Goal: Information Seeking & Learning: Learn about a topic

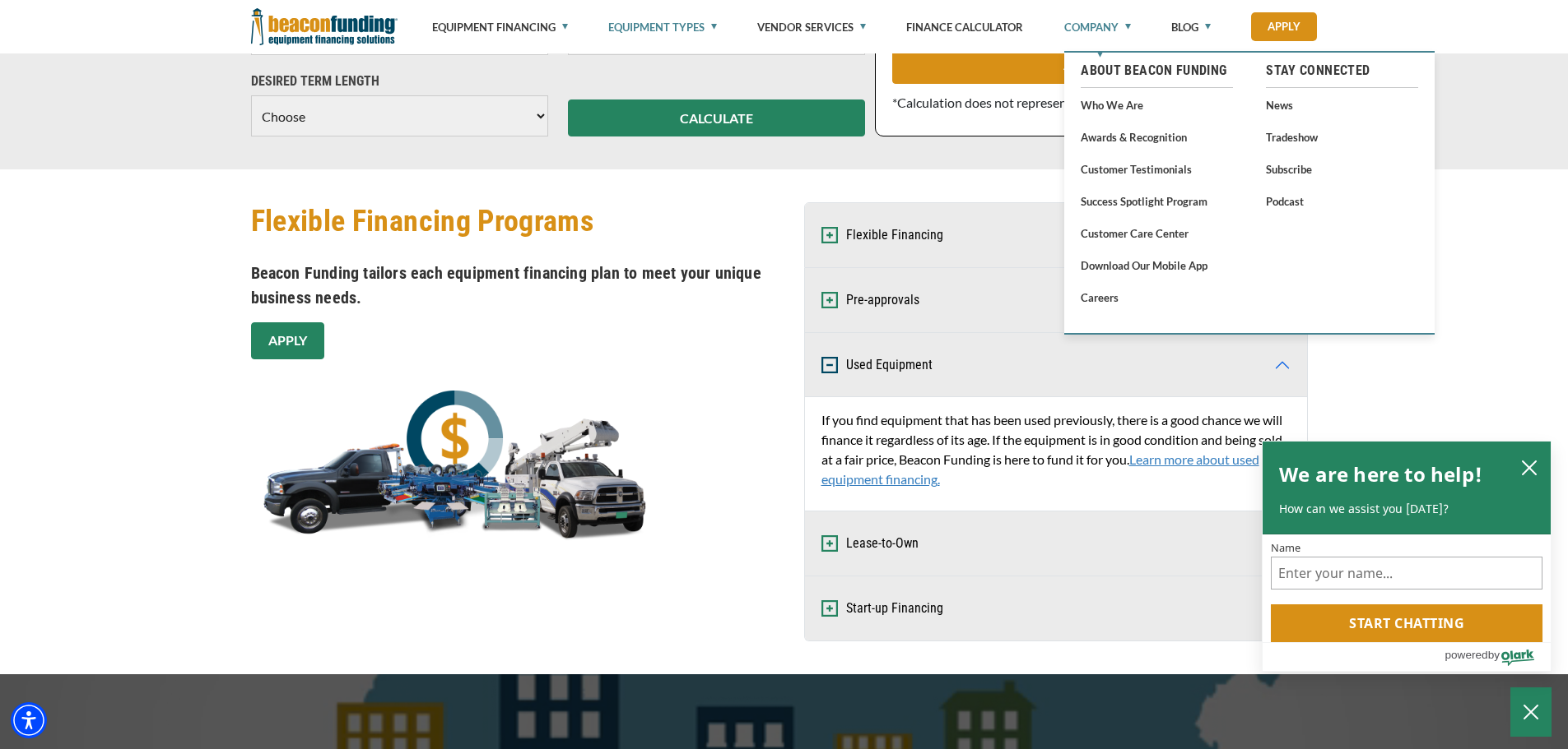
click at [1126, 26] on link "Company" at bounding box center [1098, 27] width 66 height 54
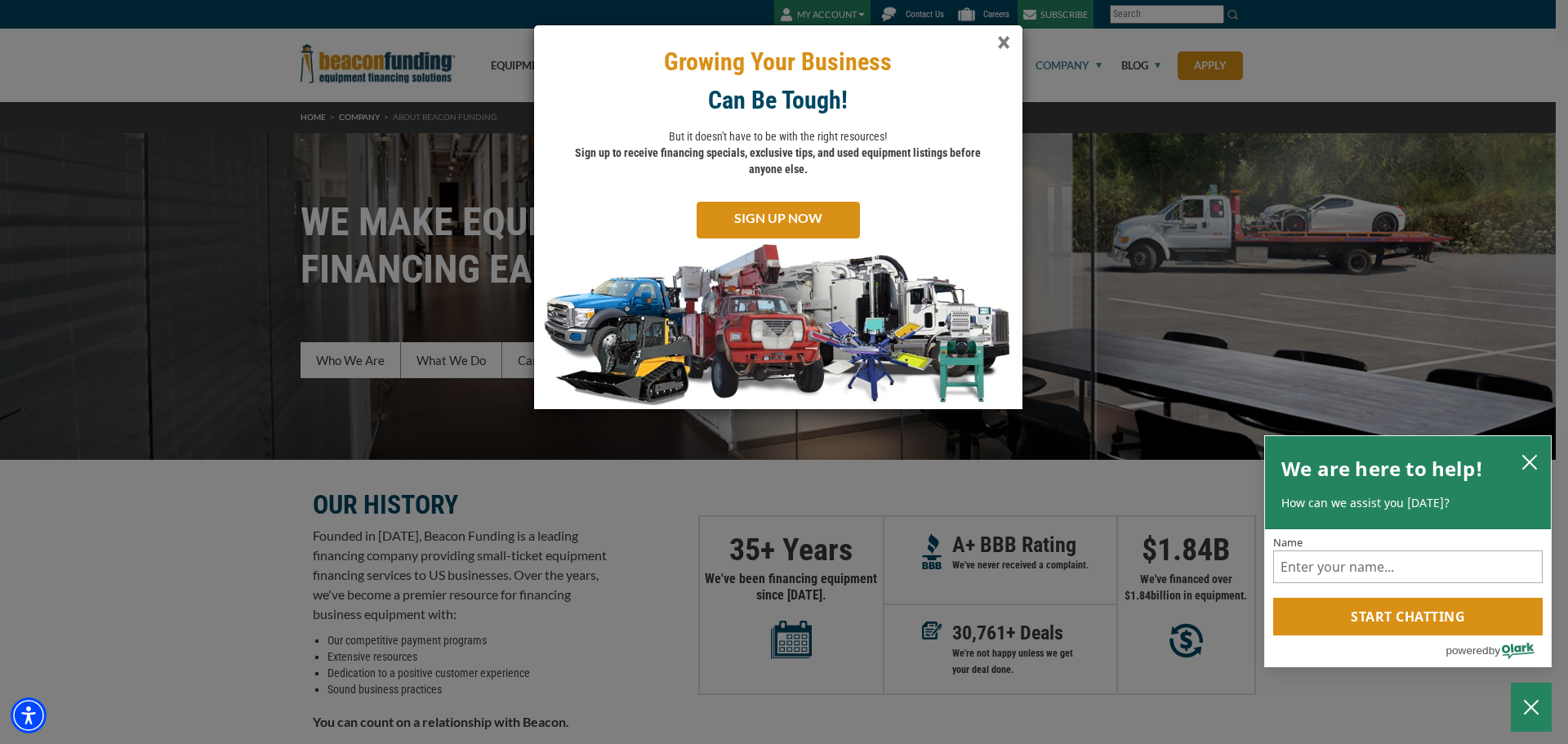
click at [1002, 42] on span "×" at bounding box center [1003, 43] width 13 height 34
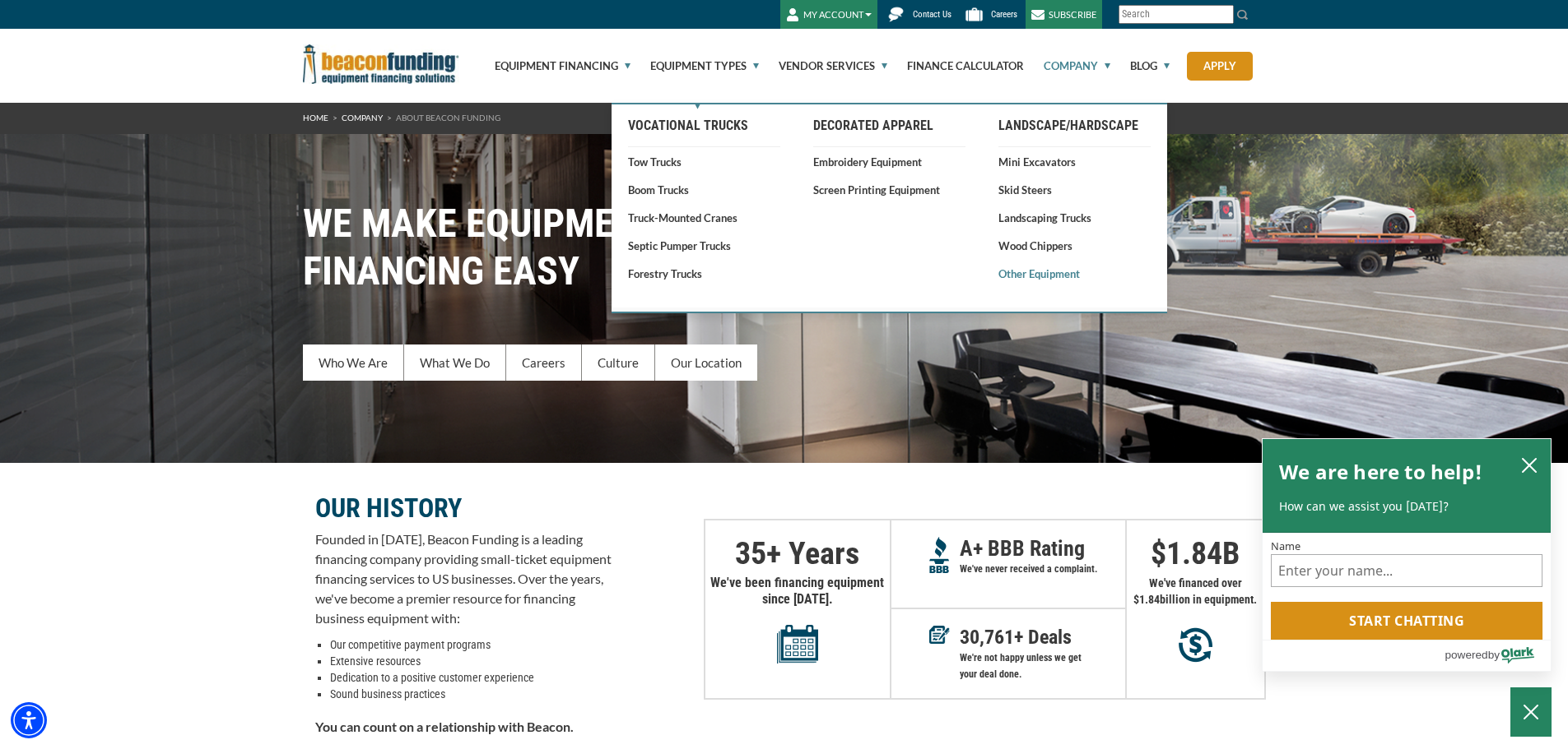
click at [1028, 277] on link "Other Equipment" at bounding box center [1074, 273] width 152 height 16
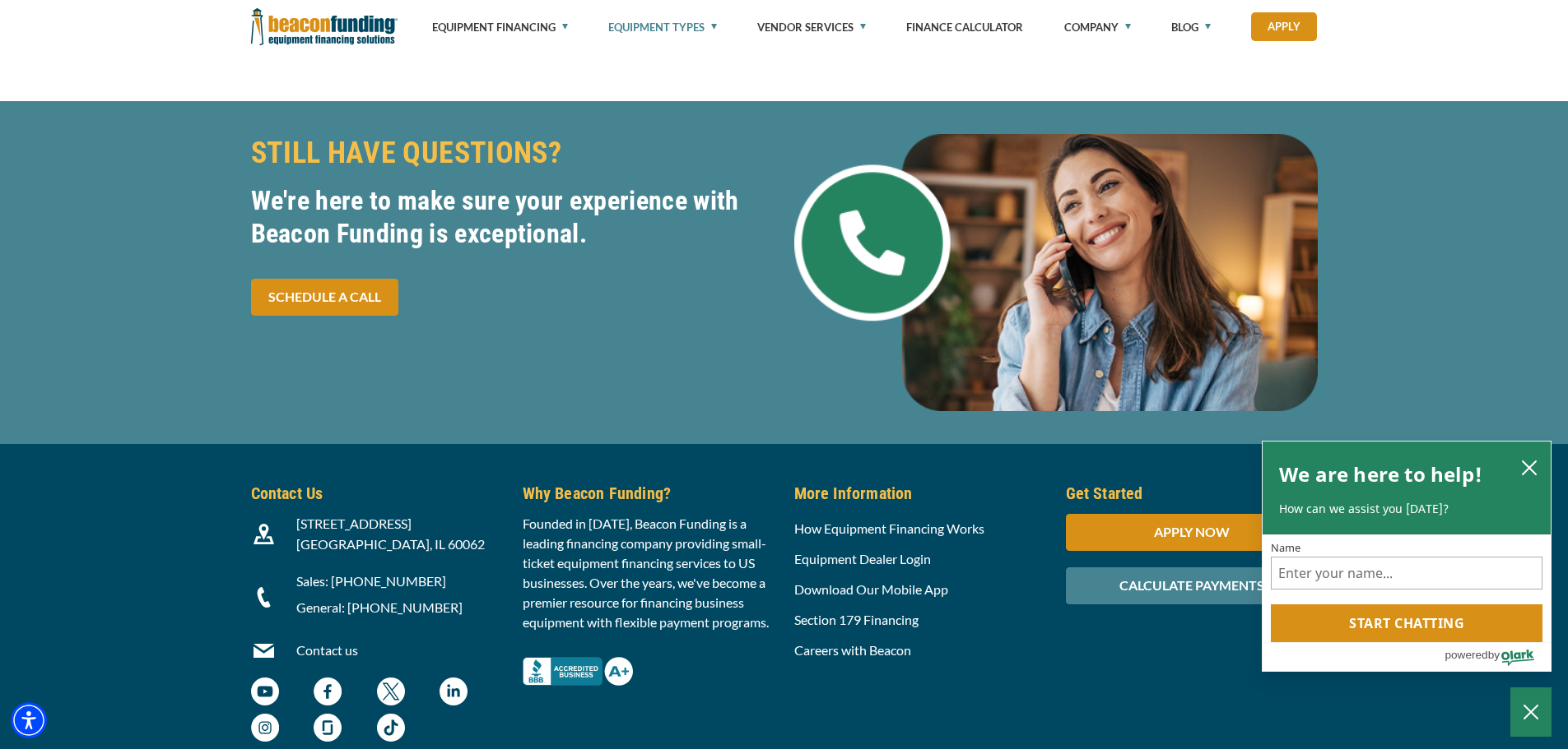
scroll to position [3866, 0]
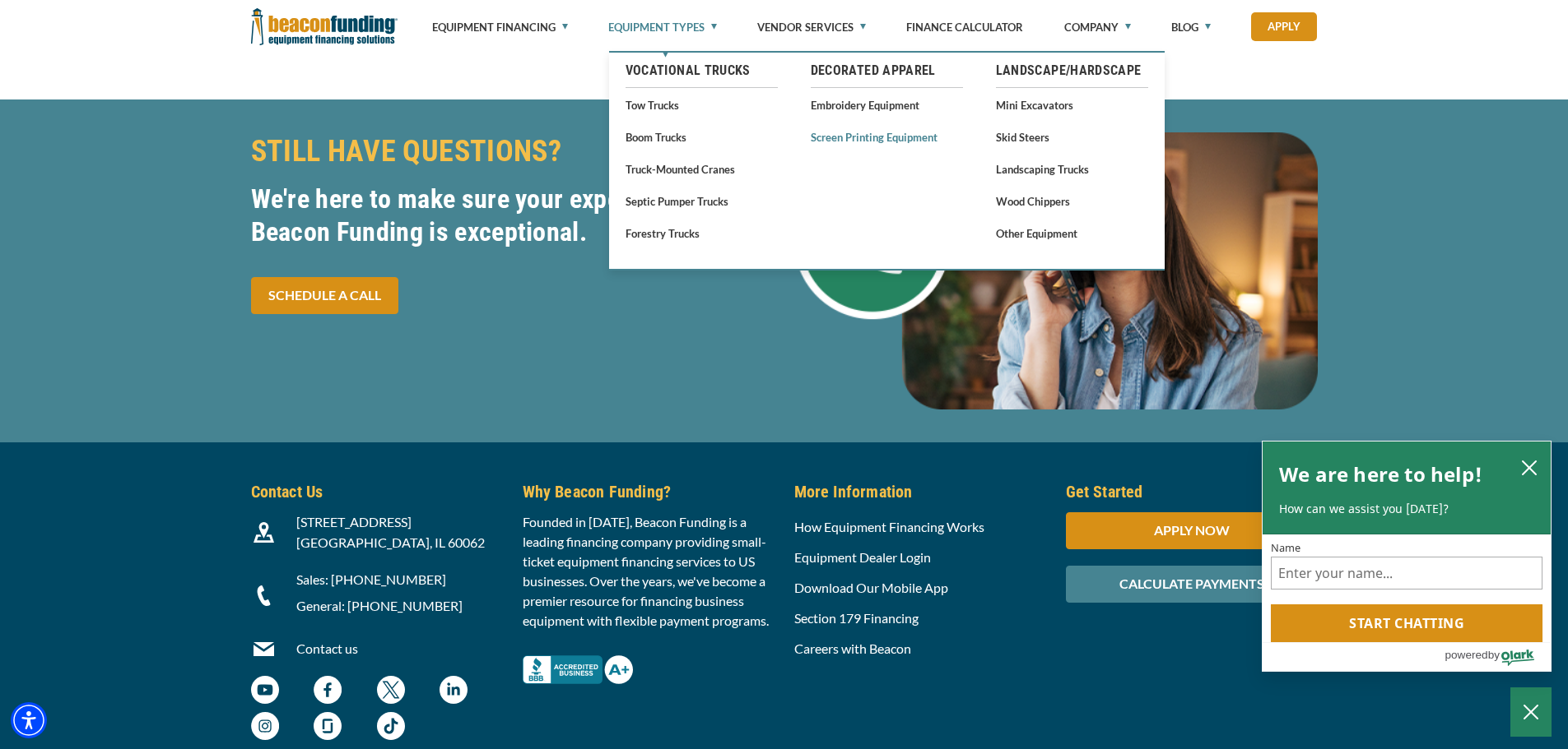
click at [834, 137] on link "Screen Printing Equipment" at bounding box center [887, 137] width 152 height 21
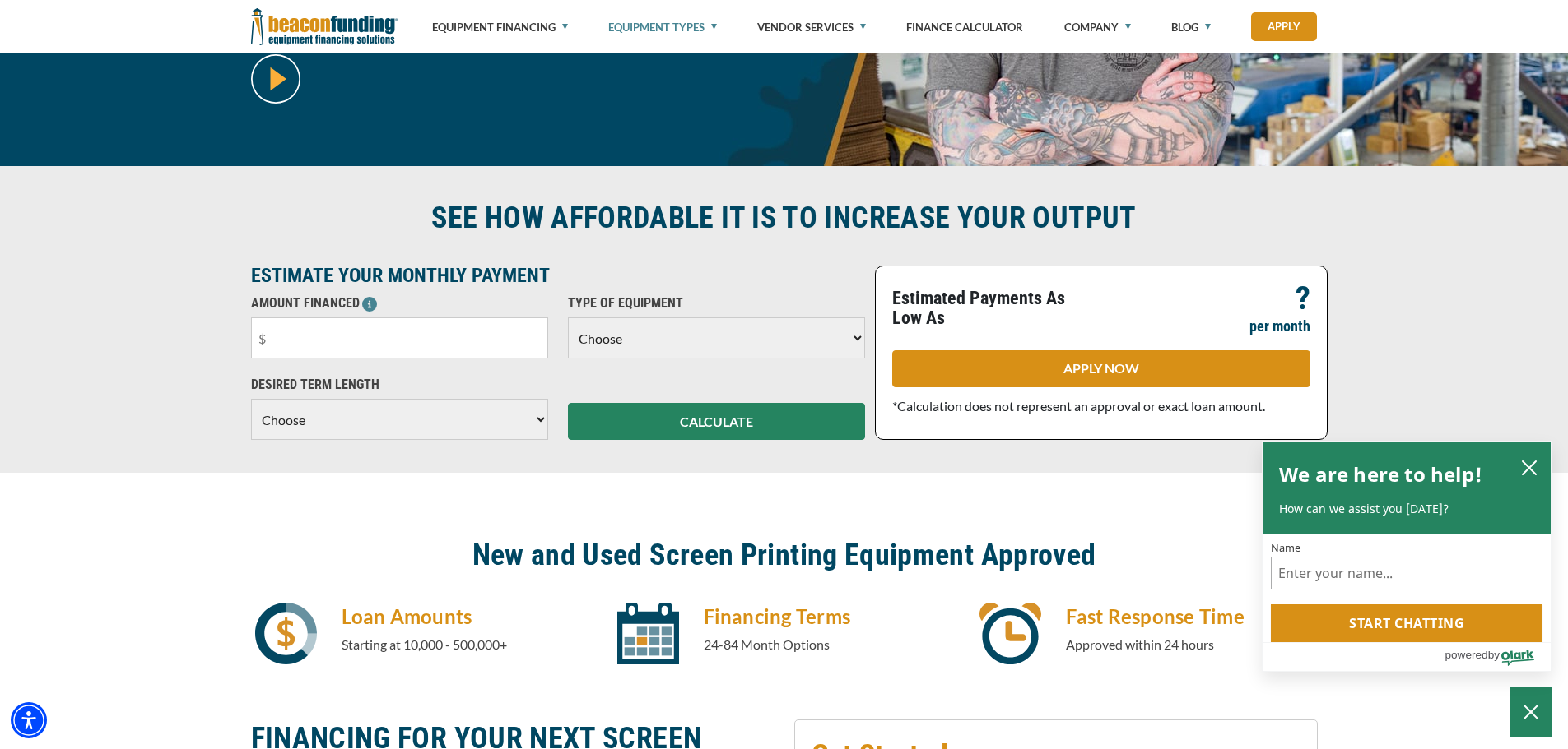
scroll to position [329, 0]
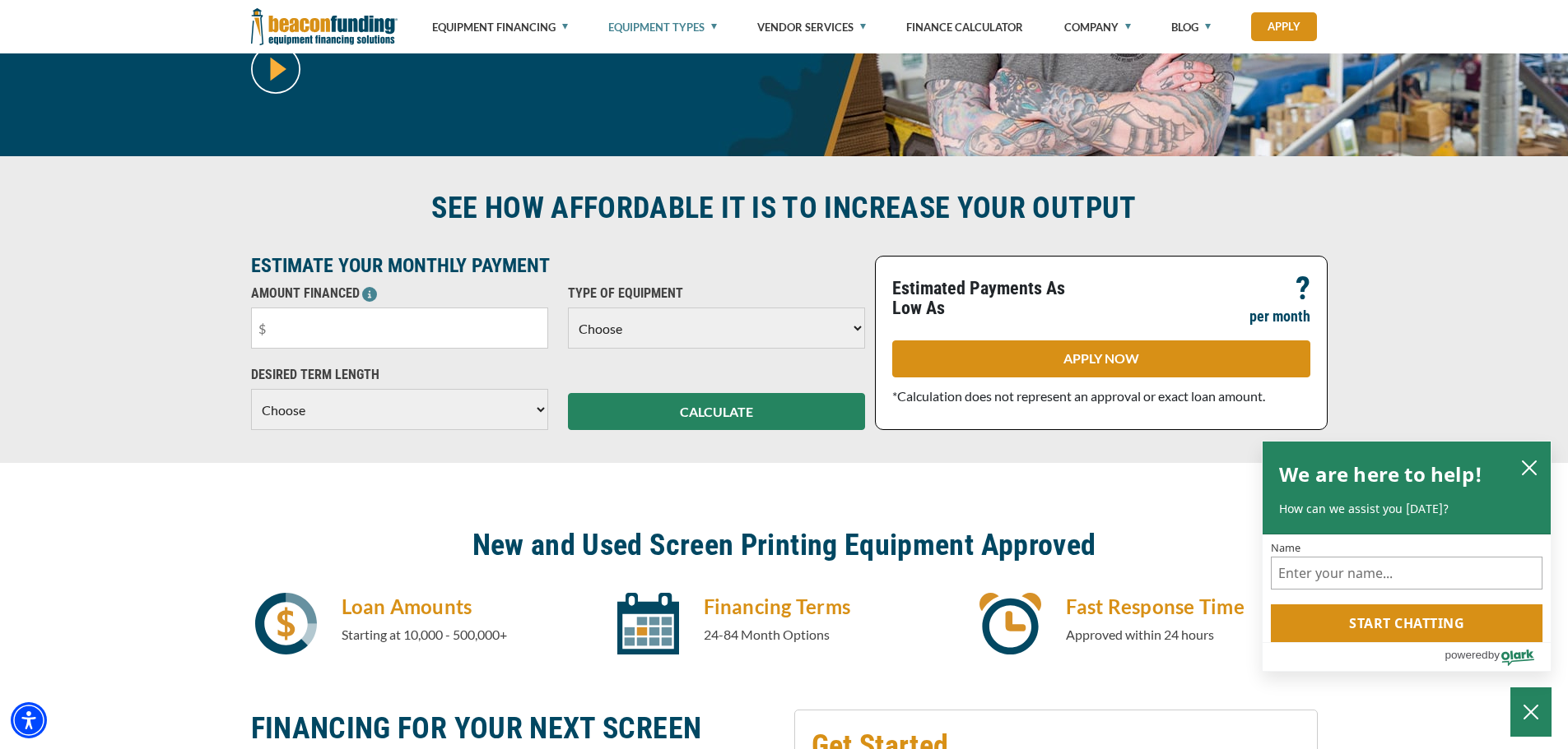
click at [858, 328] on select "Choose Backhoe Boom/Bucket Truck Chipper Commercial Mower Crane DTG/DTF Printin…" at bounding box center [716, 327] width 297 height 41
select select "4"
click at [568, 307] on select "Choose Backhoe Boom/Bucket Truck Chipper Commercial Mower Crane DTG/DTF Printin…" at bounding box center [716, 327] width 297 height 41
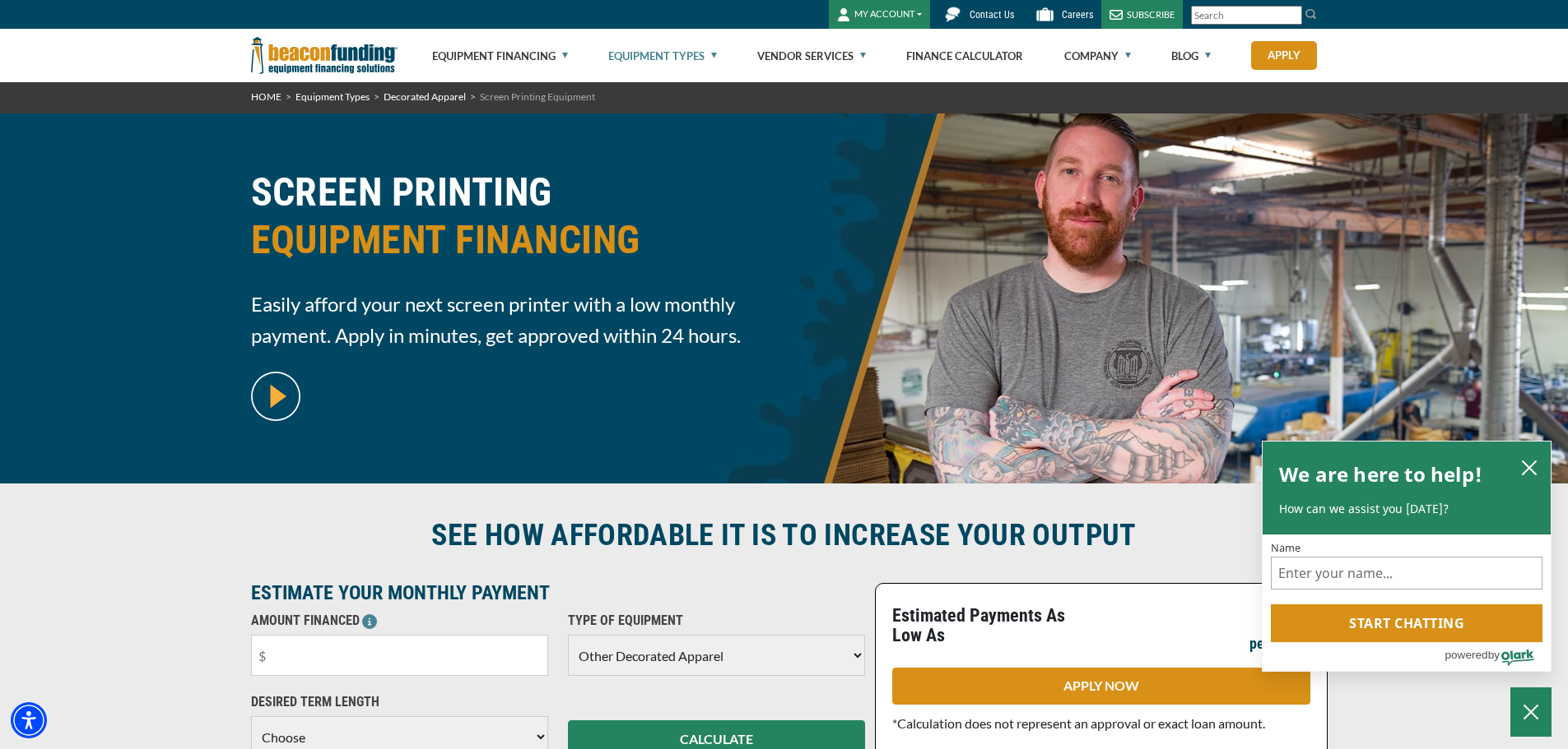
scroll to position [0, 0]
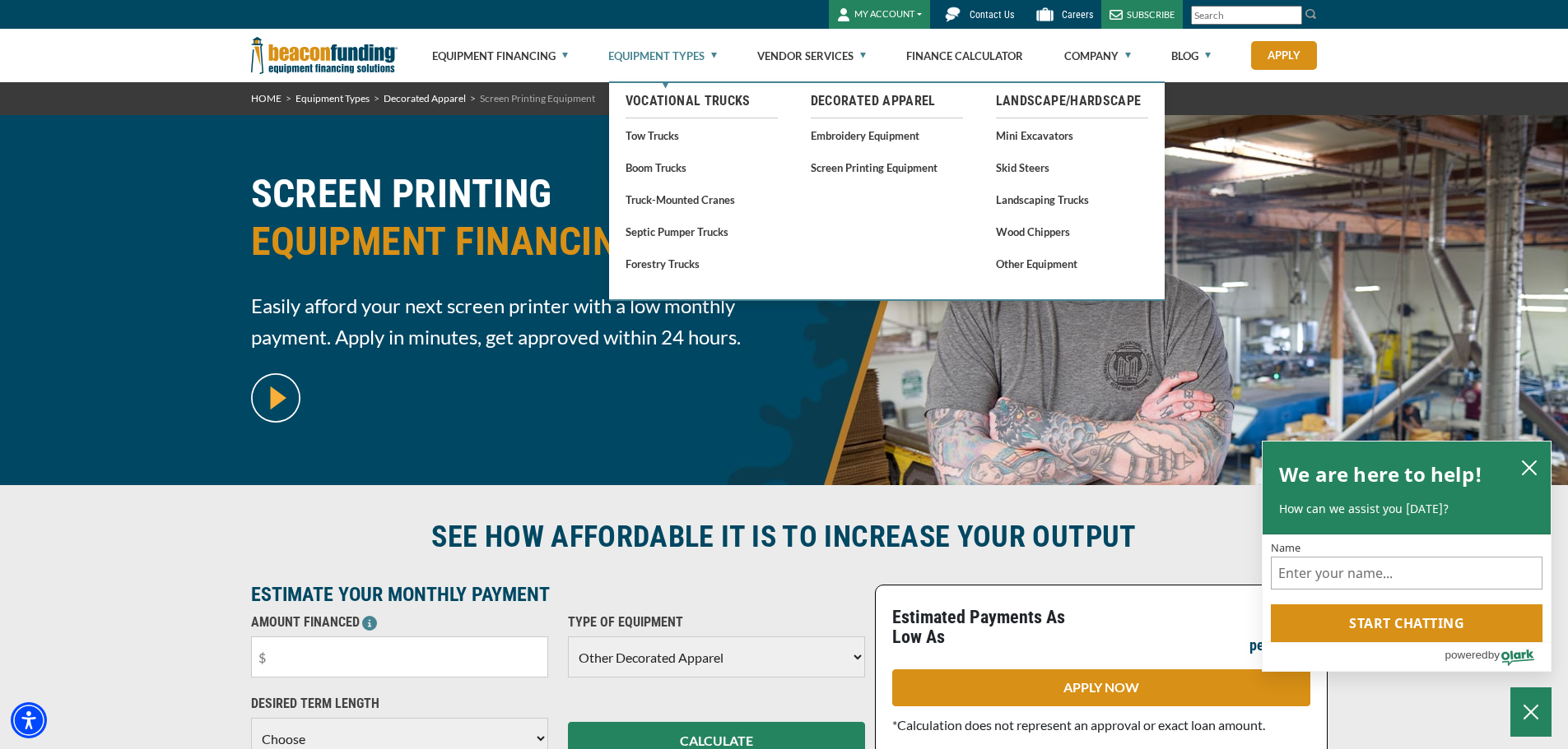
click at [713, 59] on link "Equipment Types" at bounding box center [662, 56] width 109 height 53
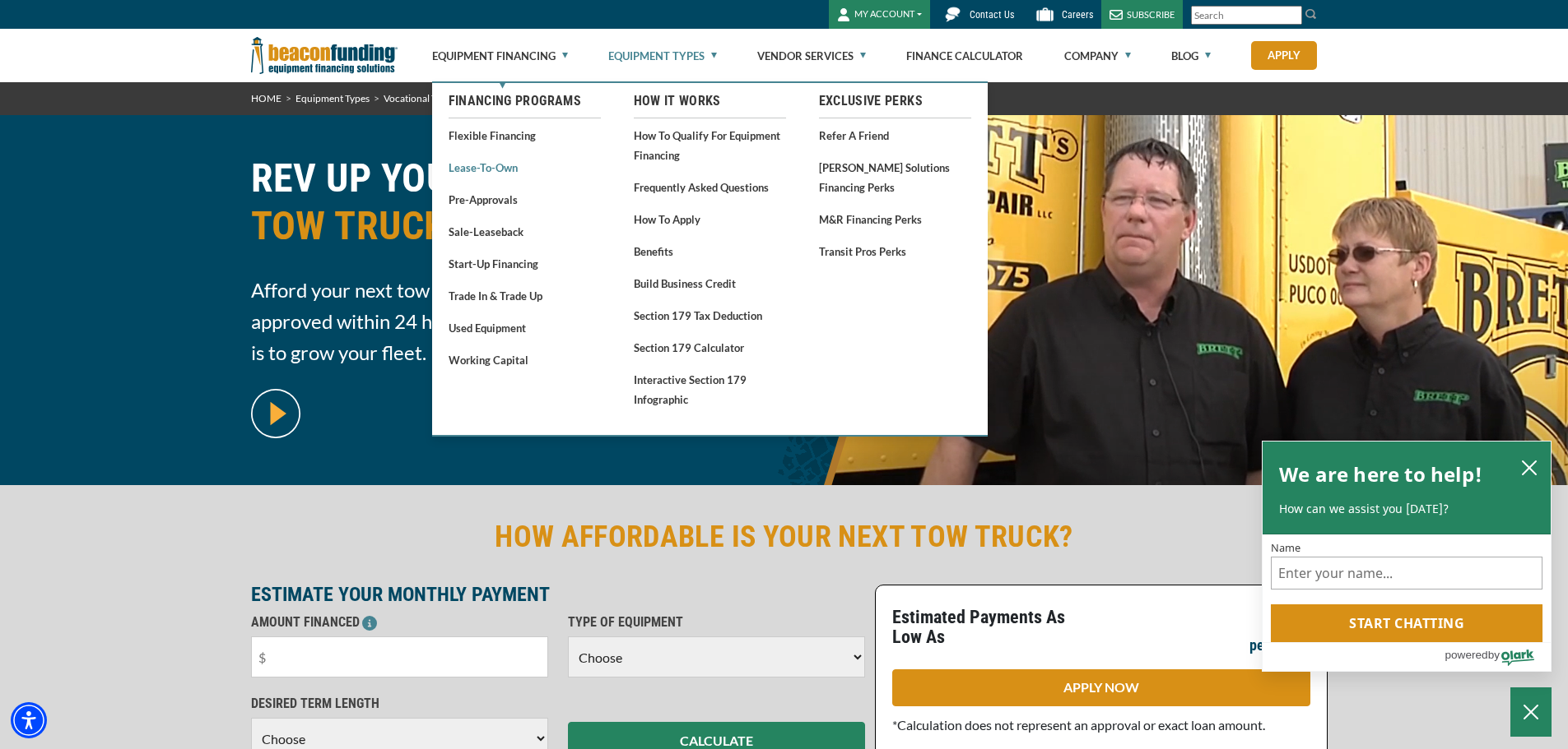
click at [494, 166] on link "Lease-To-Own" at bounding box center [525, 168] width 152 height 21
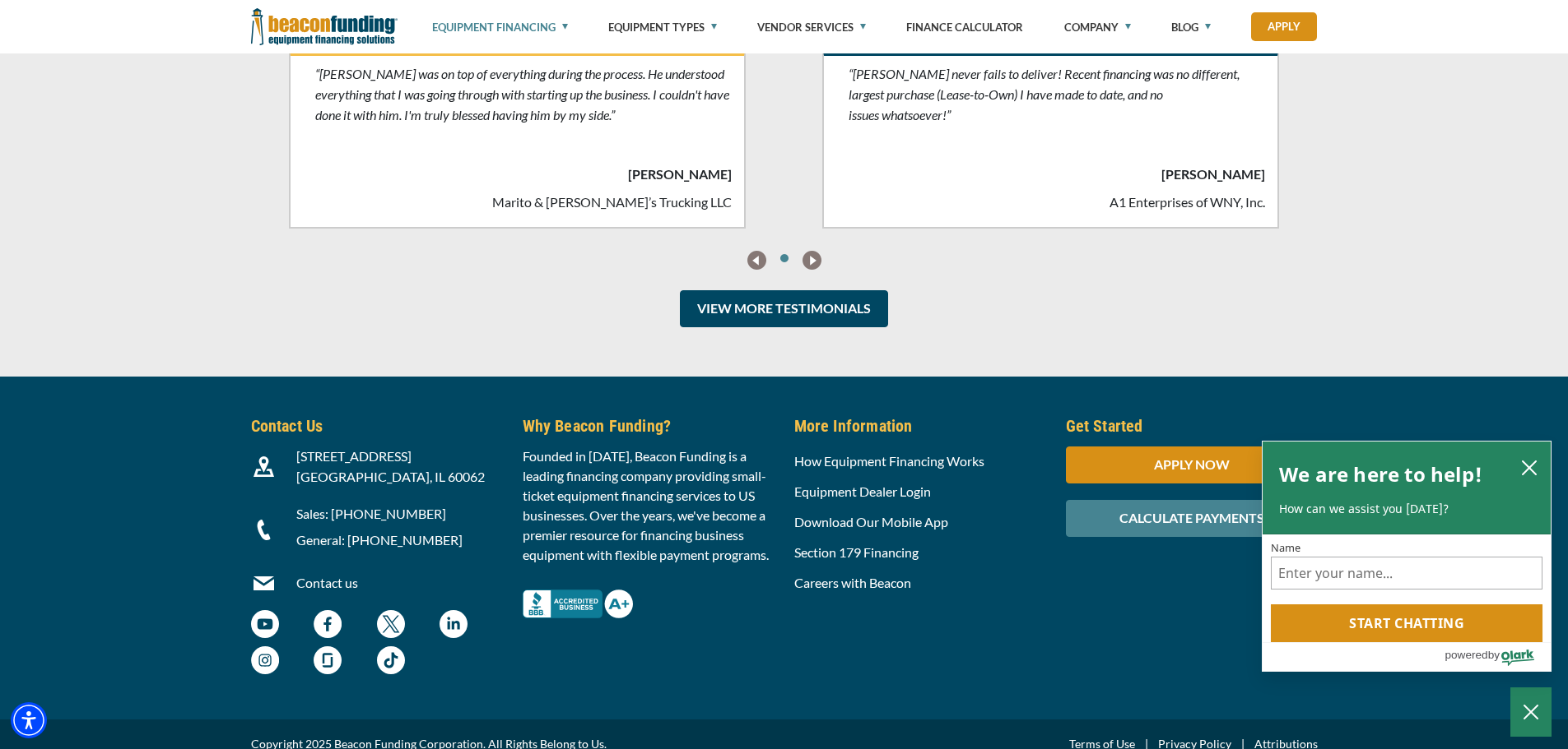
scroll to position [4258, 0]
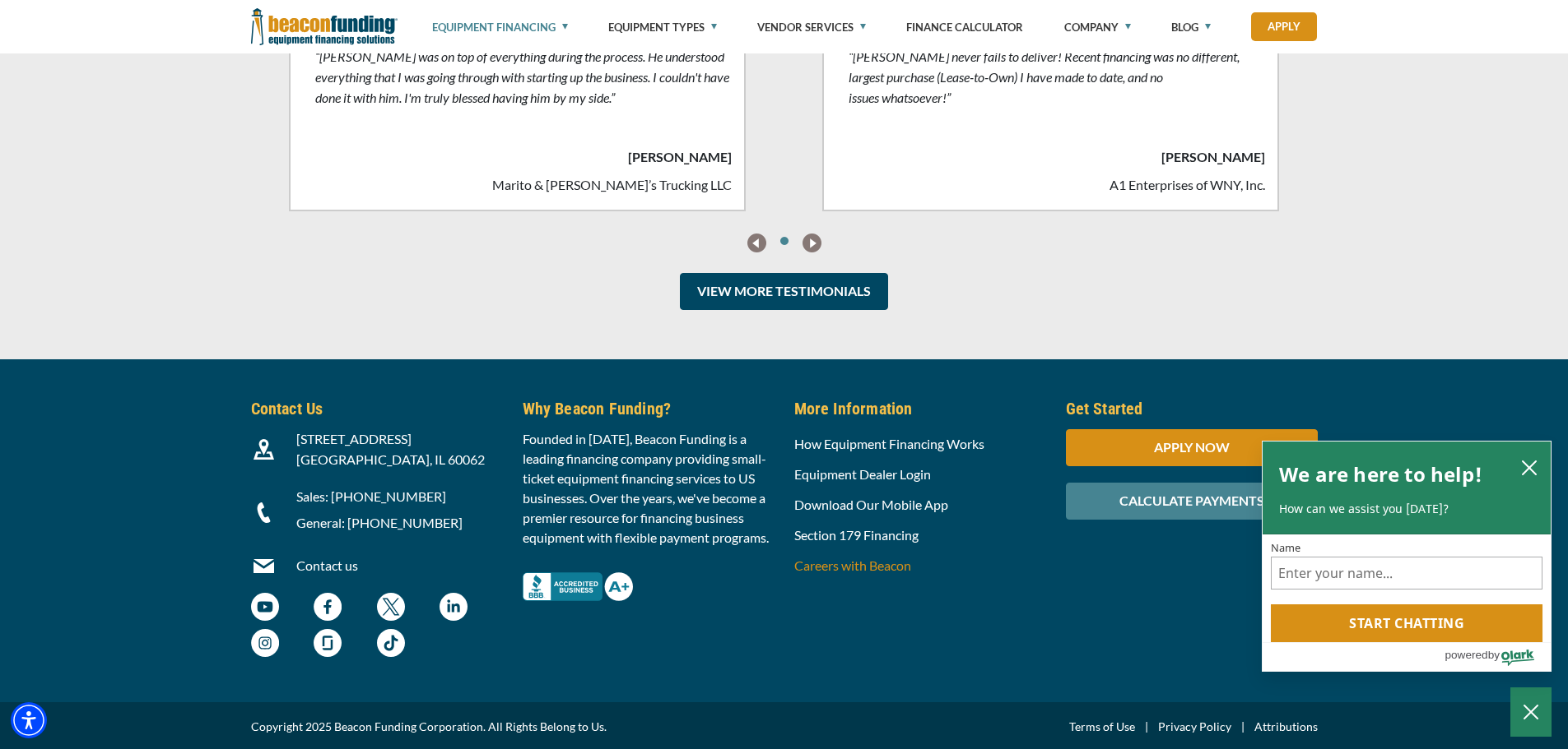
click at [856, 568] on link "Careers with Beacon" at bounding box center [852, 565] width 117 height 15
